Goal: Information Seeking & Learning: Check status

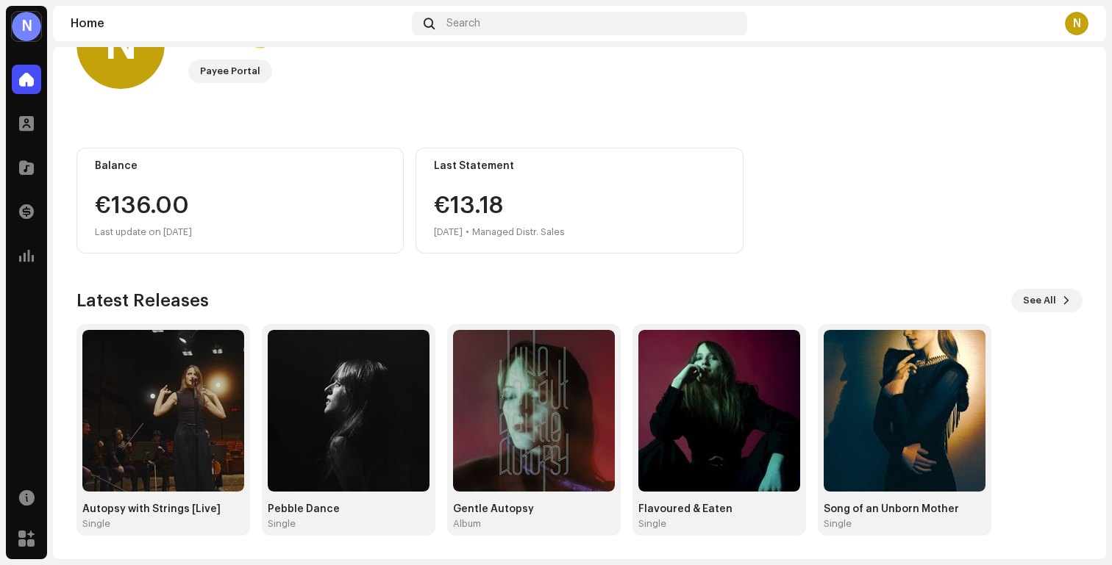
scroll to position [70, 0]
click at [24, 212] on span at bounding box center [26, 212] width 15 height 12
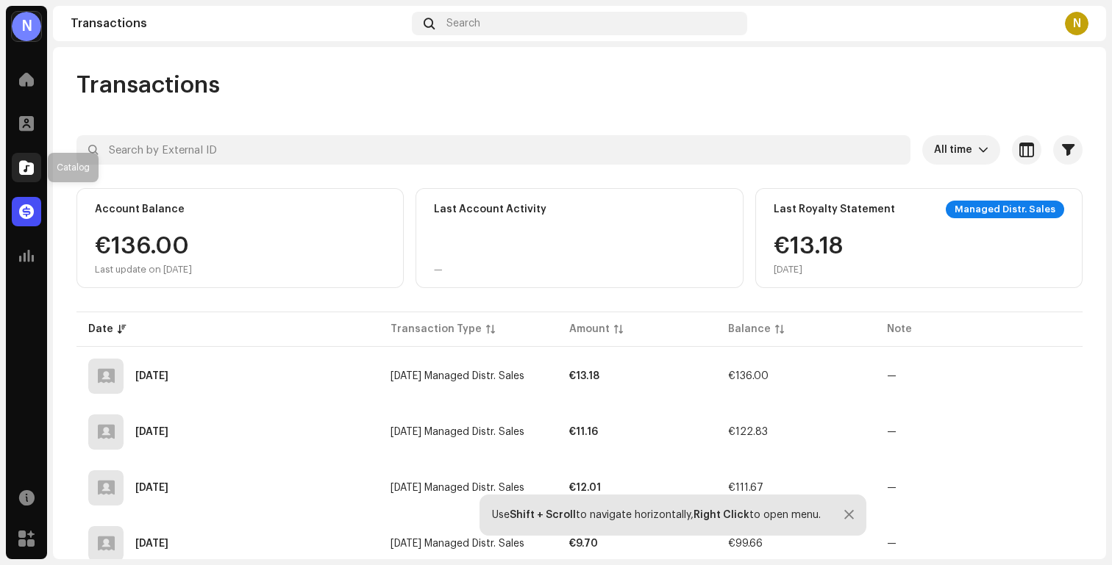
click at [32, 162] on span at bounding box center [26, 168] width 15 height 12
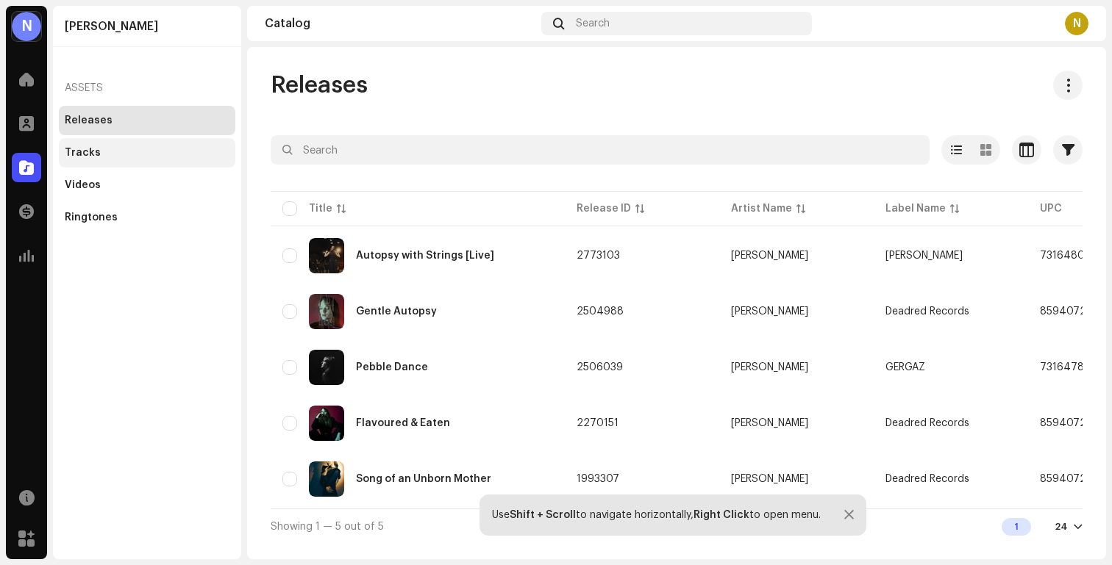
click at [124, 144] on div "Tracks" at bounding box center [147, 152] width 176 height 29
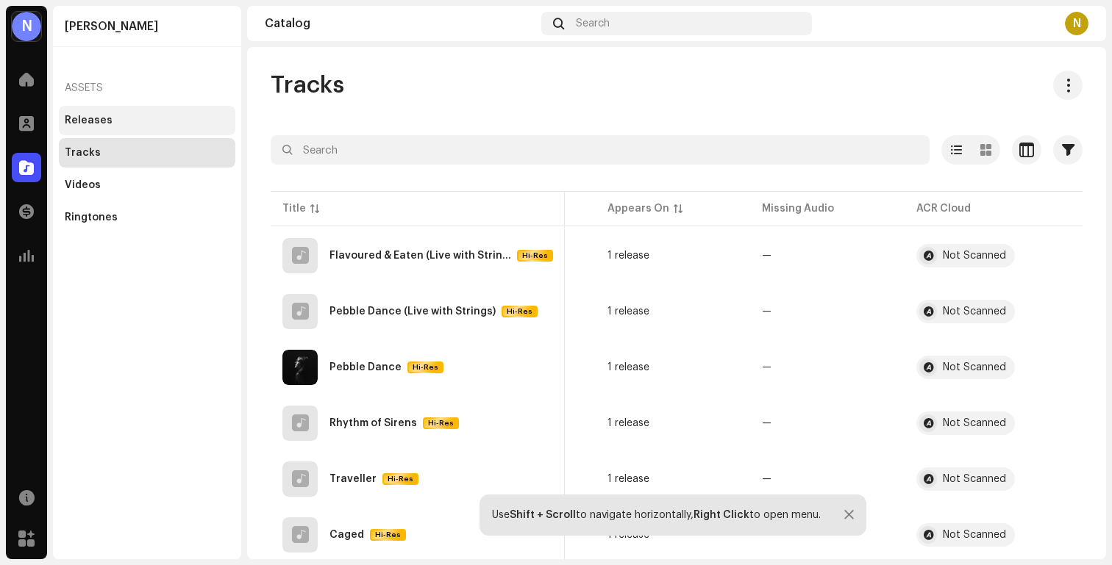
click at [107, 111] on div "Releases" at bounding box center [147, 120] width 176 height 29
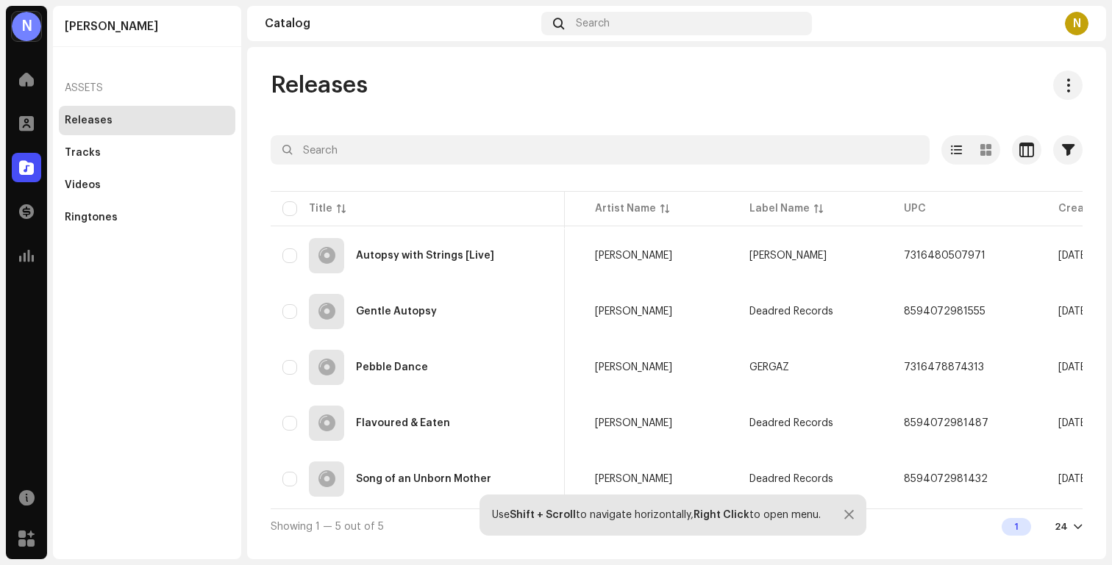
scroll to position [0, 12]
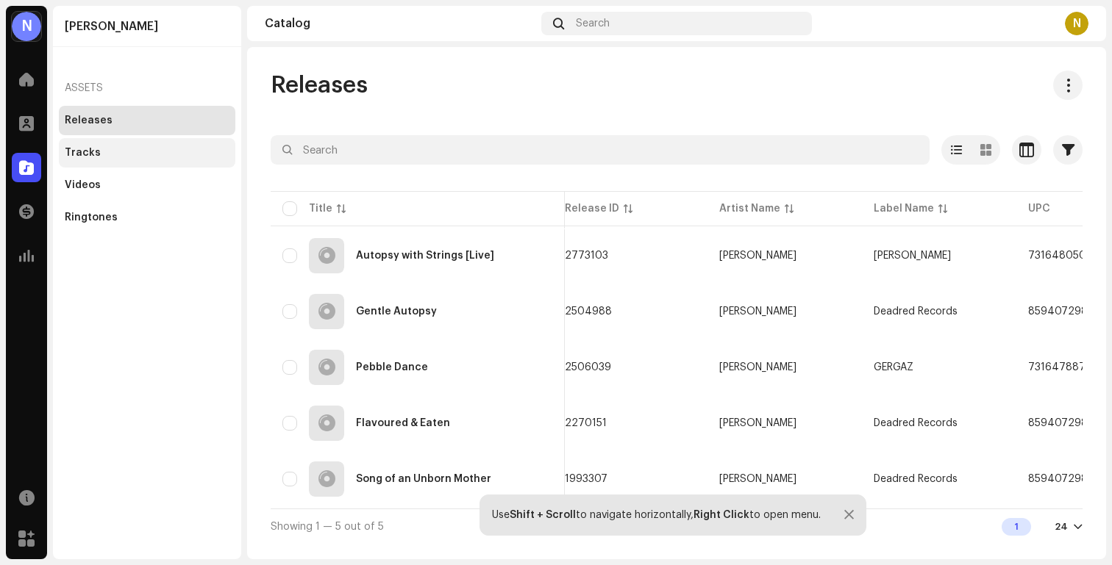
click at [101, 149] on div "Tracks" at bounding box center [147, 153] width 165 height 12
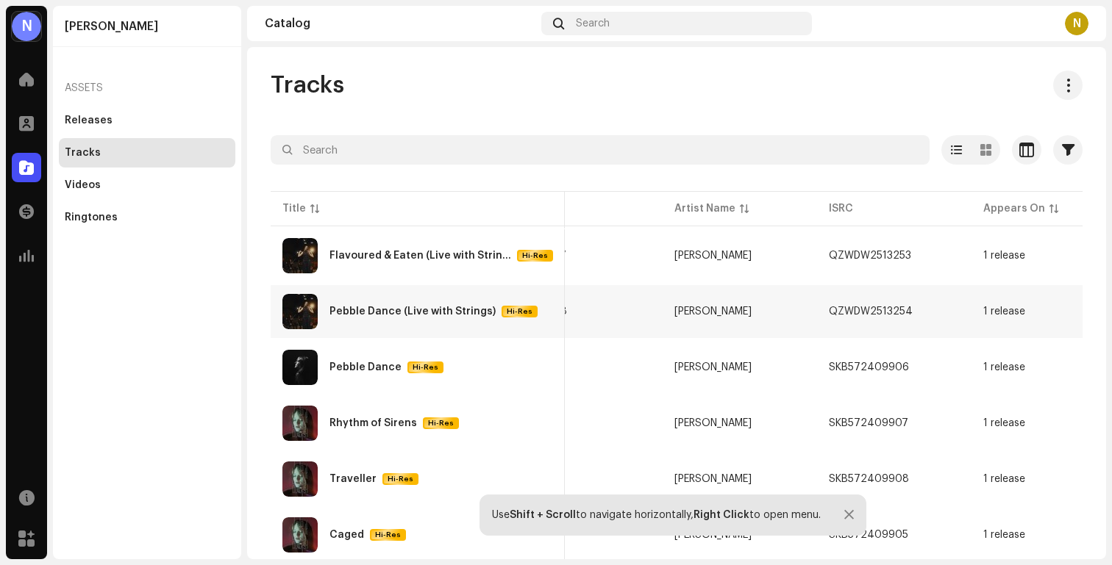
scroll to position [0, 60]
click at [24, 79] on span at bounding box center [26, 80] width 15 height 12
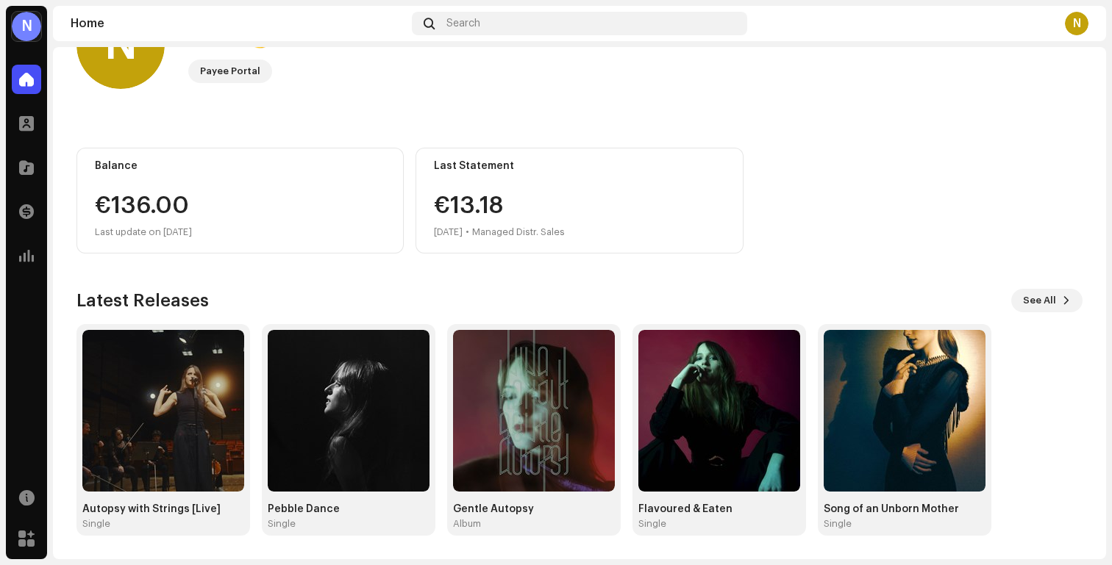
scroll to position [70, 0]
click at [33, 124] on span at bounding box center [26, 124] width 15 height 12
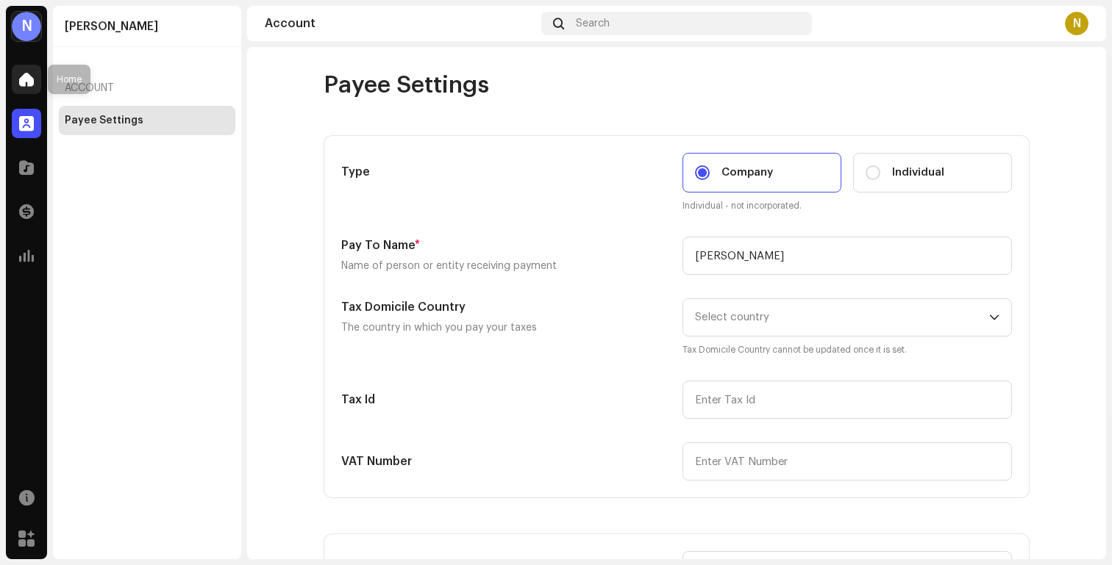
click at [34, 81] on div at bounding box center [26, 79] width 29 height 29
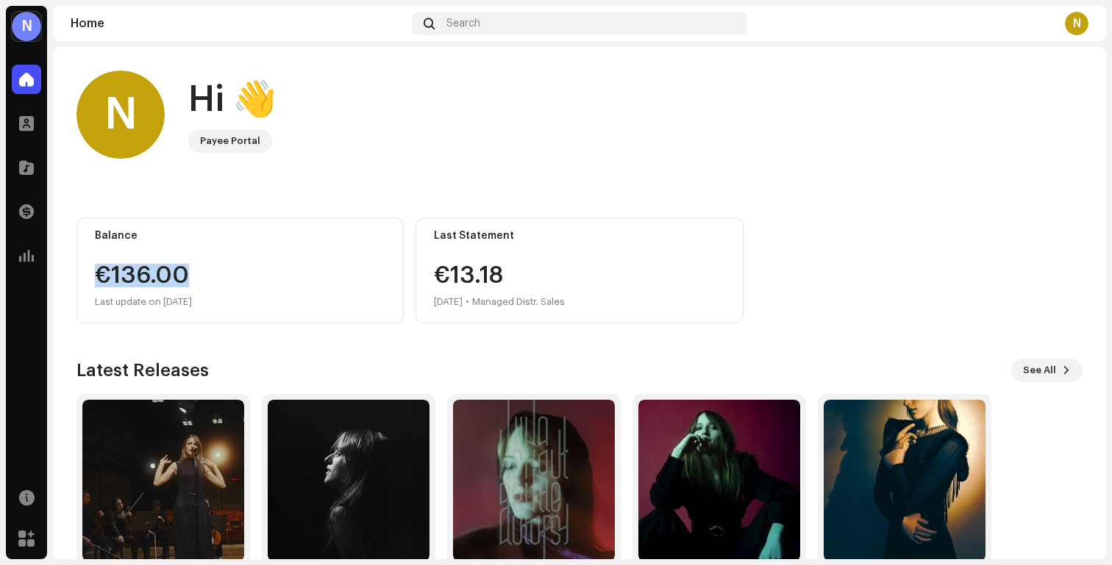
drag, startPoint x: 97, startPoint y: 271, endPoint x: 228, endPoint y: 270, distance: 130.9
click at [228, 270] on div "€136.00" at bounding box center [240, 276] width 290 height 24
click at [233, 267] on div "€136.00" at bounding box center [240, 276] width 290 height 24
click at [24, 210] on span at bounding box center [26, 212] width 15 height 12
